Goal: Task Accomplishment & Management: Manage account settings

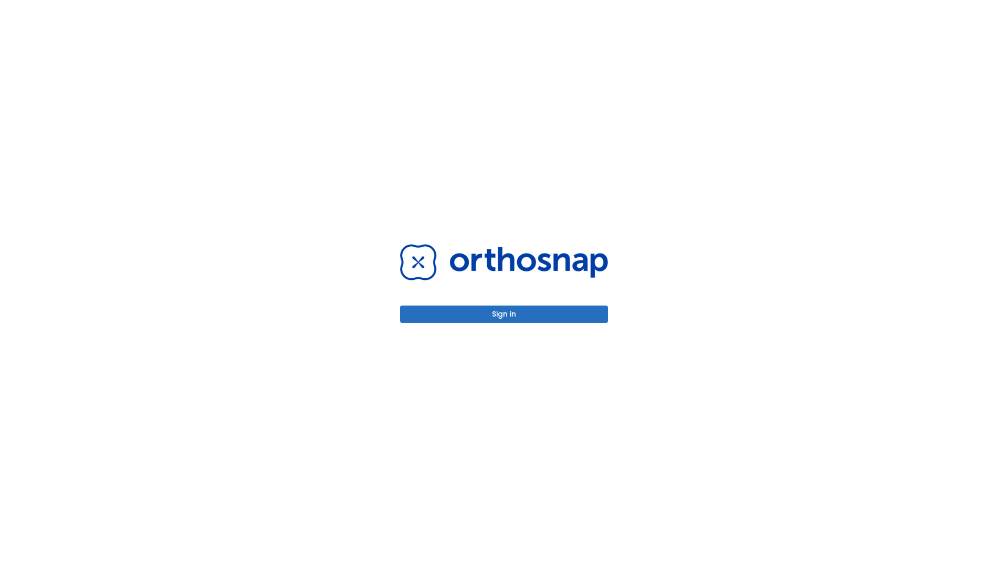
click at [504, 314] on button "Sign in" at bounding box center [504, 313] width 208 height 17
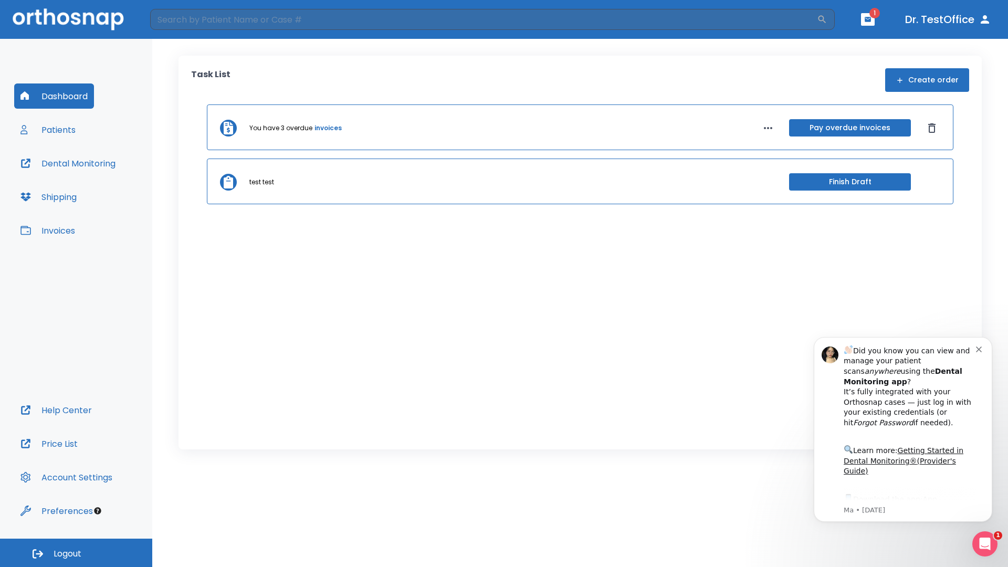
click at [76, 553] on span "Logout" at bounding box center [68, 554] width 28 height 12
